Goal: Task Accomplishment & Management: Complete application form

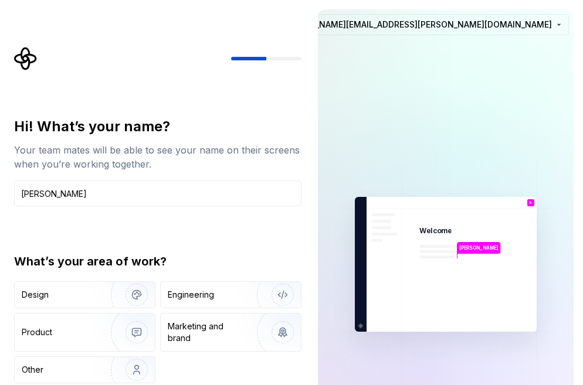
type input "Ryan Kleiner"
click at [357, 162] on img at bounding box center [446, 265] width 264 height 308
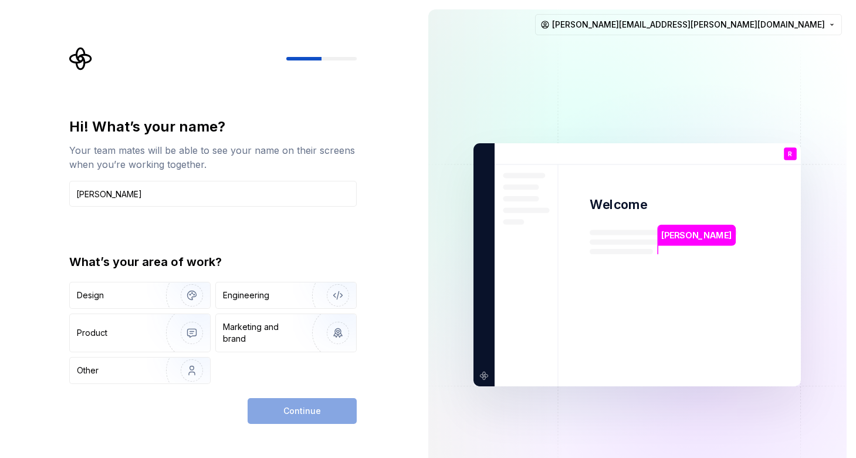
click at [263, 371] on div "Continue" at bounding box center [302, 411] width 109 height 26
click at [149, 355] on div "Design Engineering Product Marketing and brand Other" at bounding box center [212, 333] width 287 height 102
click at [159, 364] on img "button" at bounding box center [184, 370] width 75 height 79
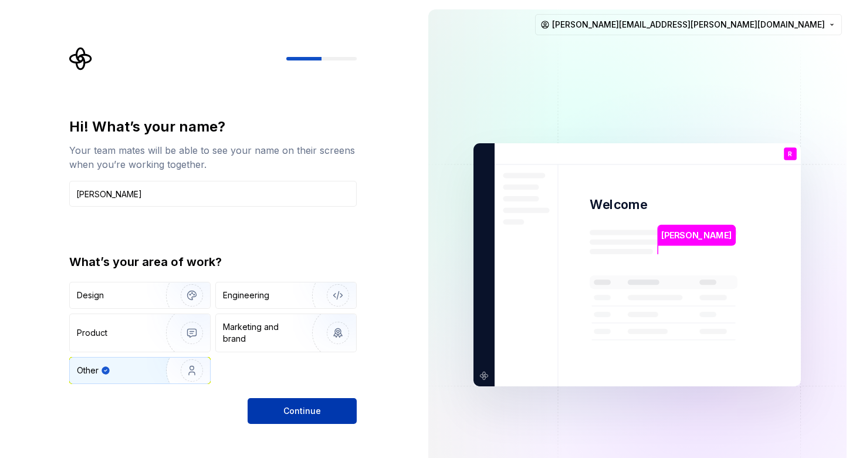
click at [289, 371] on span "Continue" at bounding box center [302, 411] width 38 height 12
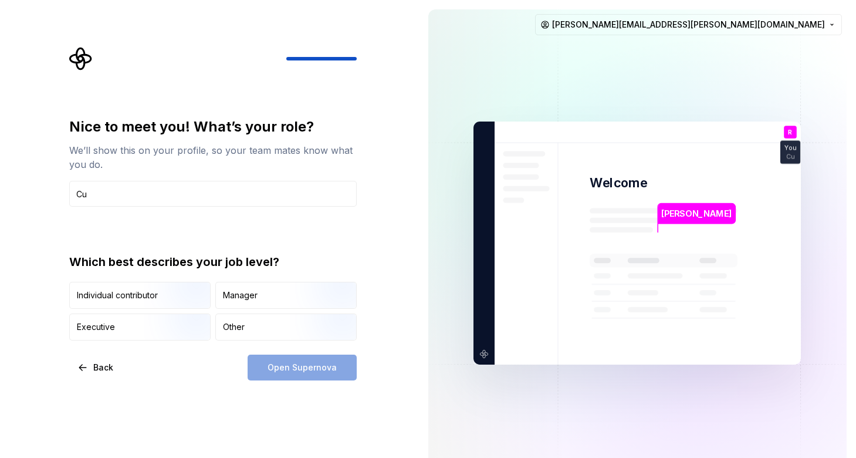
type input "C"
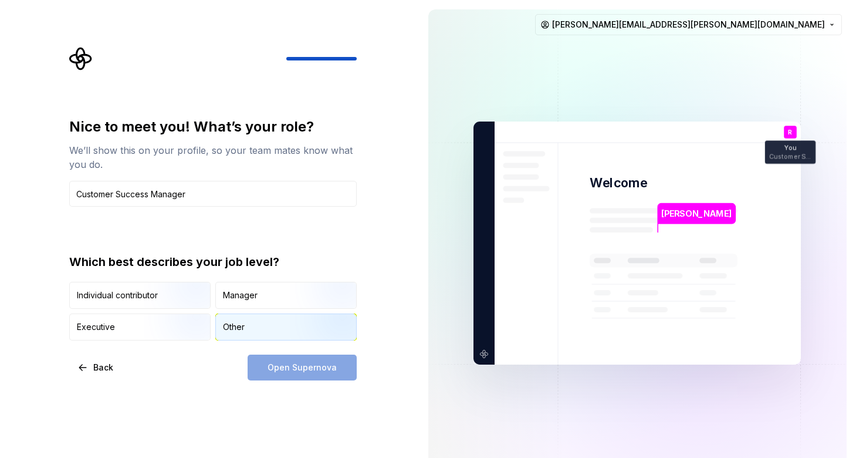
type input "Customer Success Manager"
click at [246, 325] on div "Other" at bounding box center [286, 327] width 140 height 26
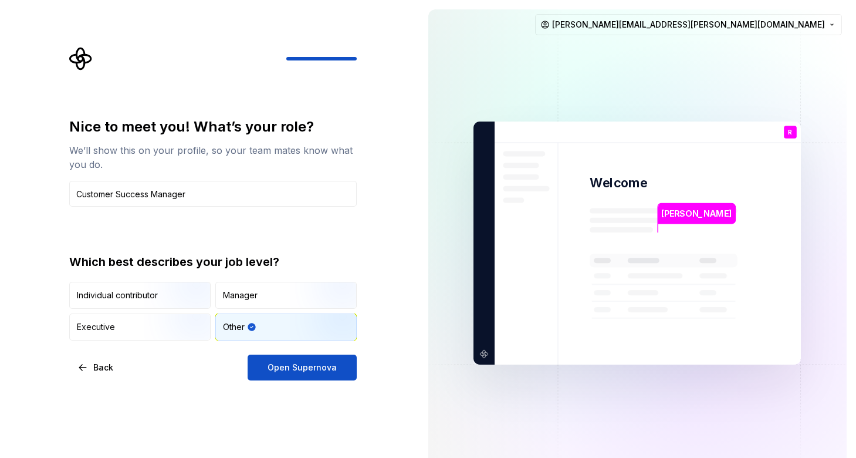
click at [277, 361] on button "Open Supernova" at bounding box center [302, 367] width 109 height 26
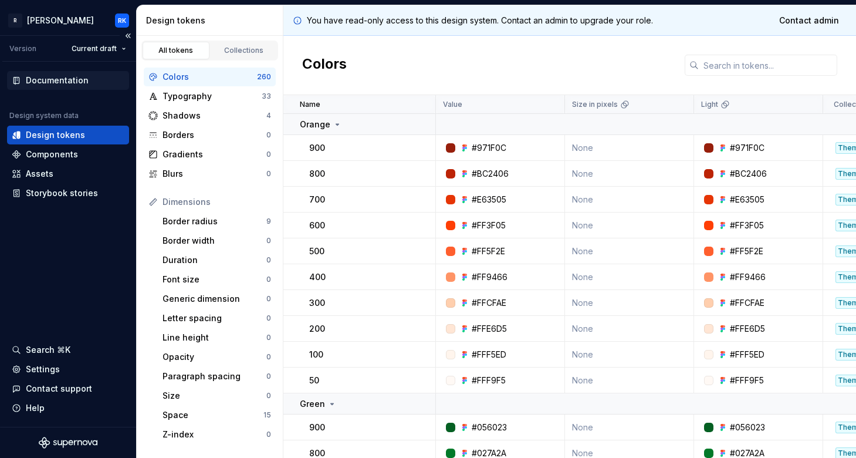
click at [84, 85] on div "Documentation" at bounding box center [57, 80] width 63 height 12
